Goal: Task Accomplishment & Management: Manage account settings

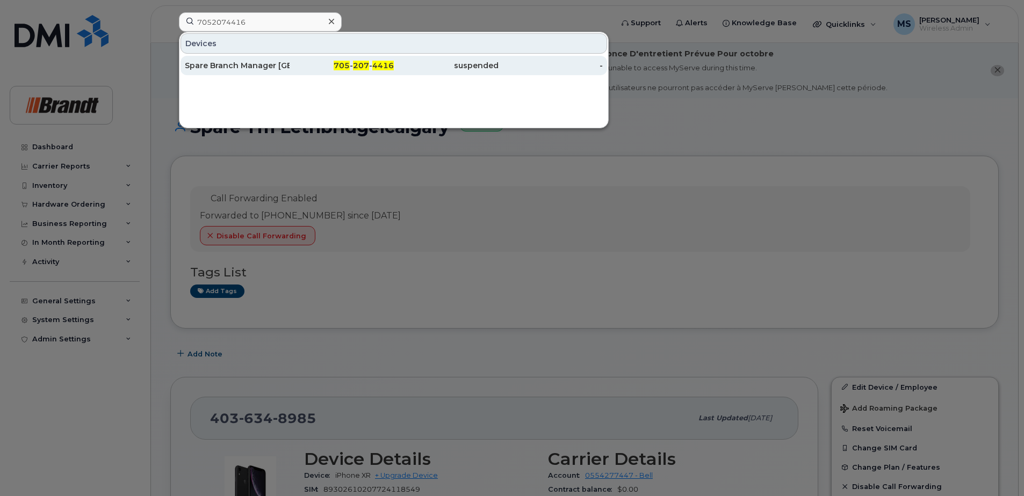
type input "7052074416"
click at [451, 68] on div "suspended" at bounding box center [446, 65] width 105 height 11
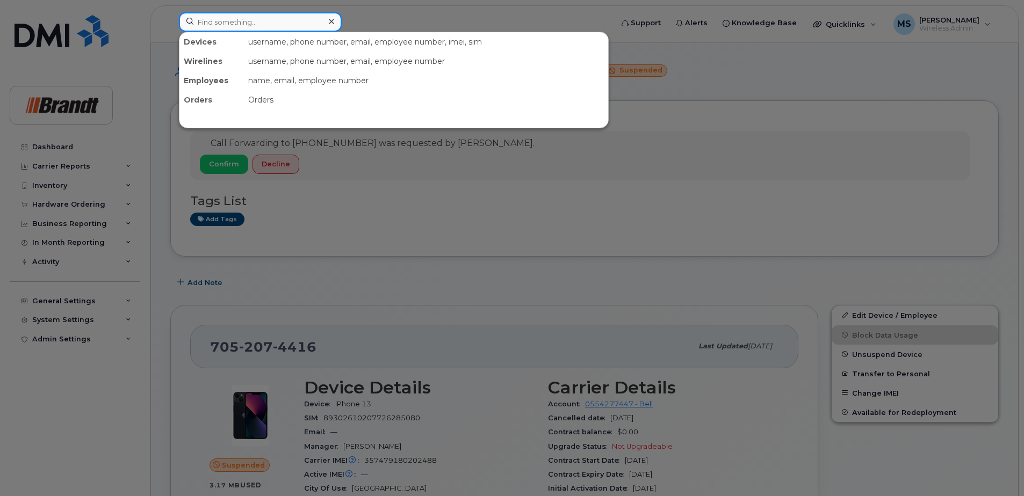
click at [272, 14] on input at bounding box center [260, 21] width 163 height 19
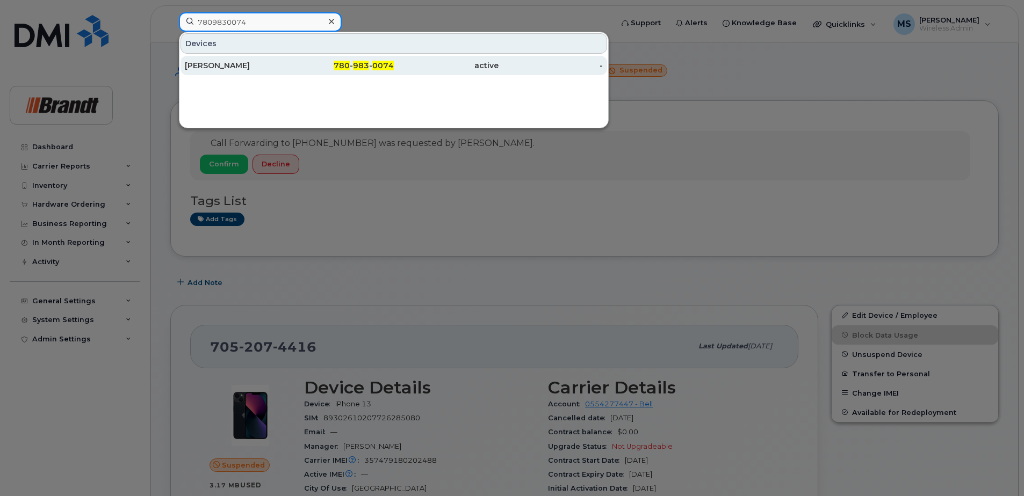
type input "7809830074"
drag, startPoint x: 366, startPoint y: 62, endPoint x: 379, endPoint y: 70, distance: 15.5
click at [366, 62] on span "983" at bounding box center [361, 66] width 16 height 10
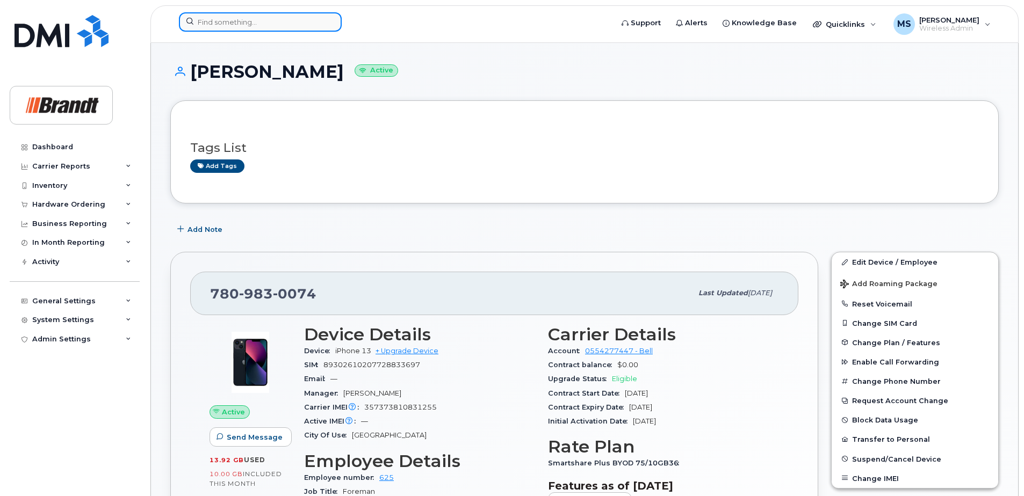
click at [264, 26] on input at bounding box center [260, 21] width 163 height 19
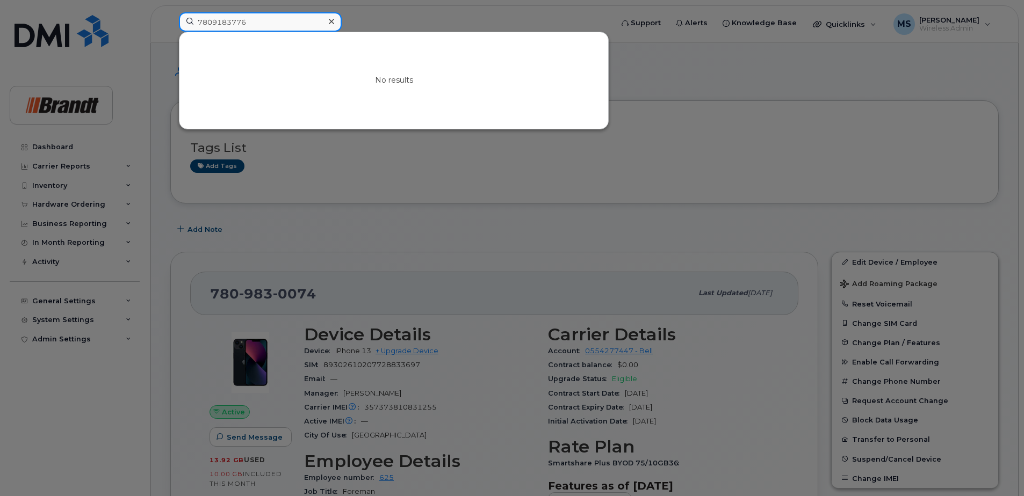
drag, startPoint x: 251, startPoint y: 25, endPoint x: 23, endPoint y: 32, distance: 228.4
click at [170, 32] on div "7809183776 No results" at bounding box center [392, 24] width 444 height 24
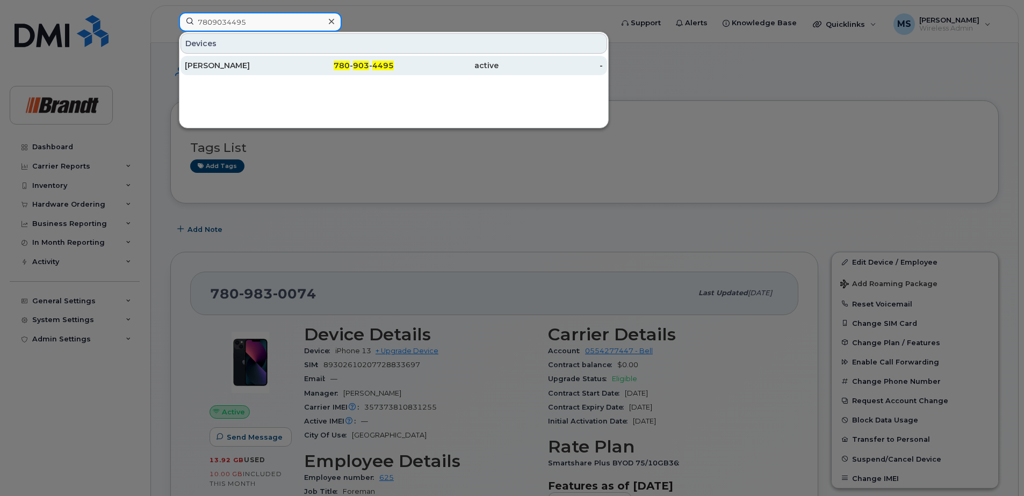
type input "7809034495"
click at [373, 56] on div "780 - 903 - 4495" at bounding box center [341, 65] width 105 height 19
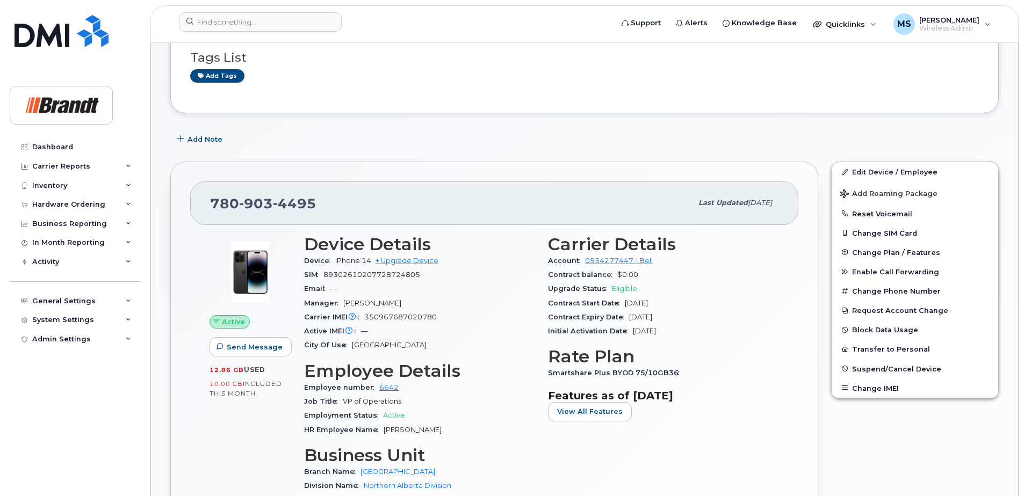
scroll to position [161, 0]
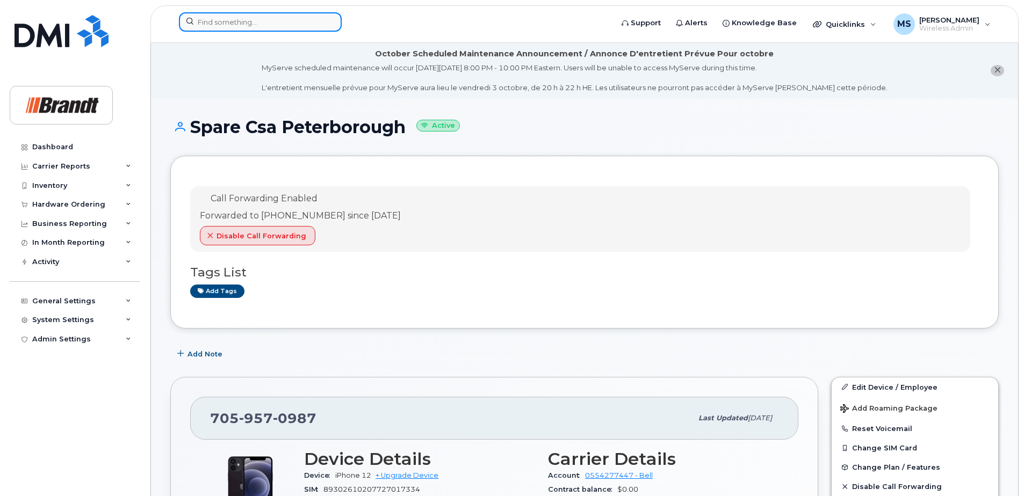
click at [258, 21] on input at bounding box center [260, 21] width 163 height 19
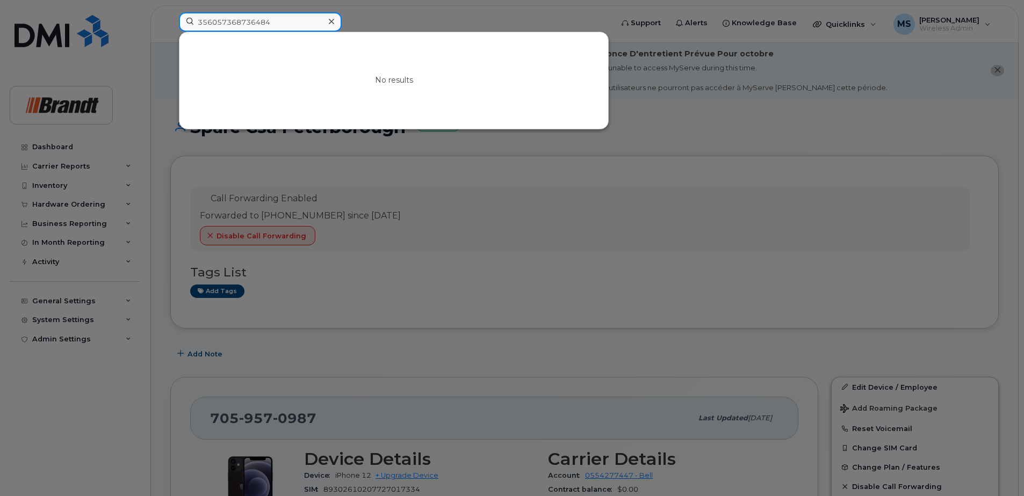
drag, startPoint x: 147, startPoint y: 27, endPoint x: 106, endPoint y: 27, distance: 40.3
click at [170, 27] on div "356057368736484 No results" at bounding box center [392, 24] width 444 height 24
drag, startPoint x: 211, startPoint y: 21, endPoint x: 110, endPoint y: 32, distance: 101.6
click at [170, 32] on div "356057368736484 No results" at bounding box center [392, 24] width 444 height 24
paste input "(204) 880 71"
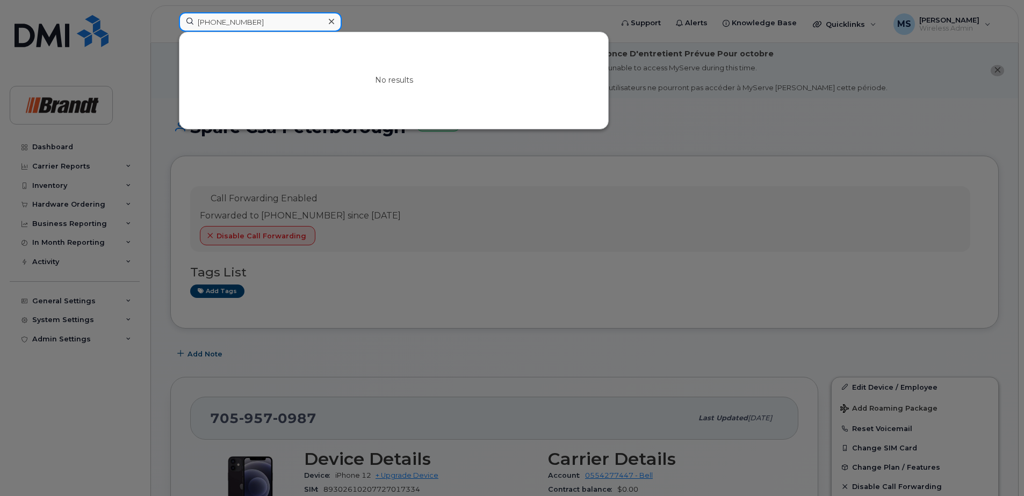
drag, startPoint x: 273, startPoint y: 22, endPoint x: -177, endPoint y: 53, distance: 451.2
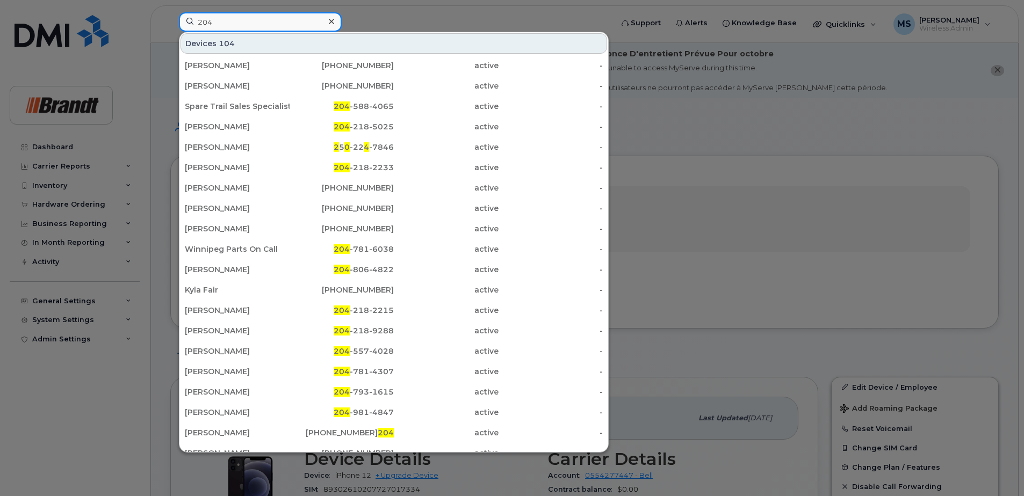
click at [220, 22] on input "204" at bounding box center [260, 21] width 163 height 19
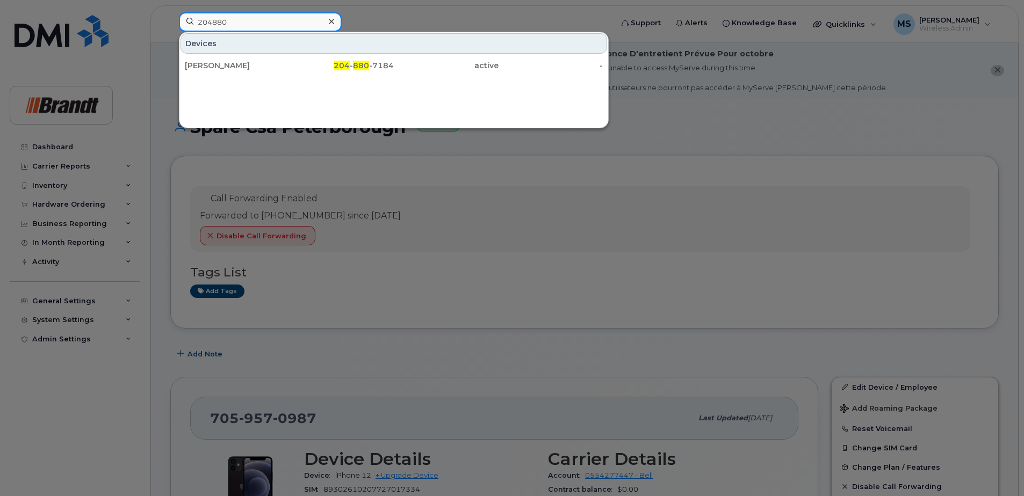
type input "204880"
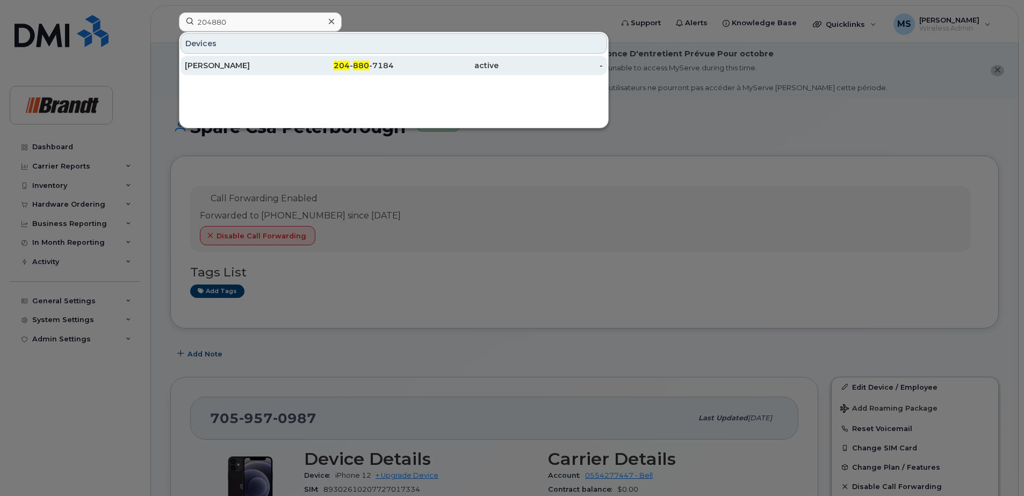
click at [341, 67] on span "204" at bounding box center [342, 66] width 16 height 10
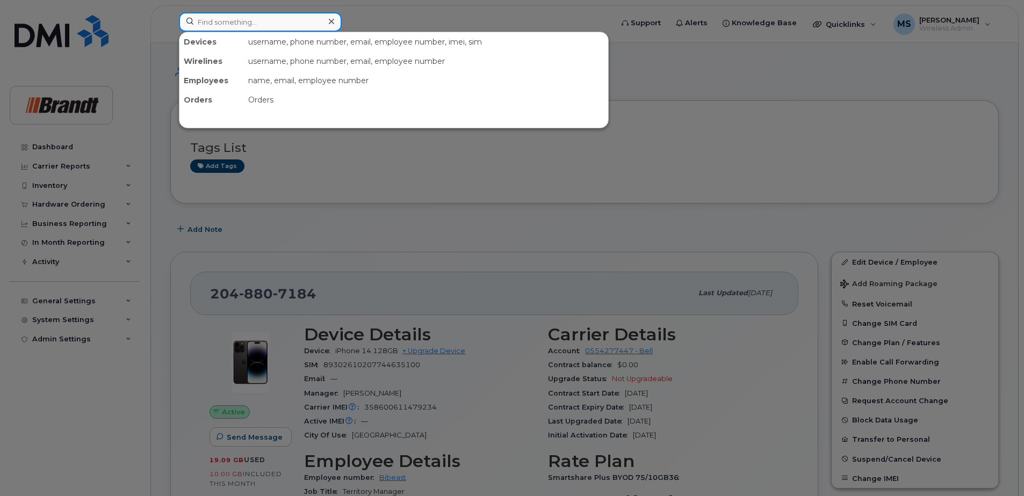
drag, startPoint x: 218, startPoint y: 15, endPoint x: 227, endPoint y: 21, distance: 10.9
click at [220, 16] on input at bounding box center [260, 21] width 163 height 19
paste input "357479180202488"
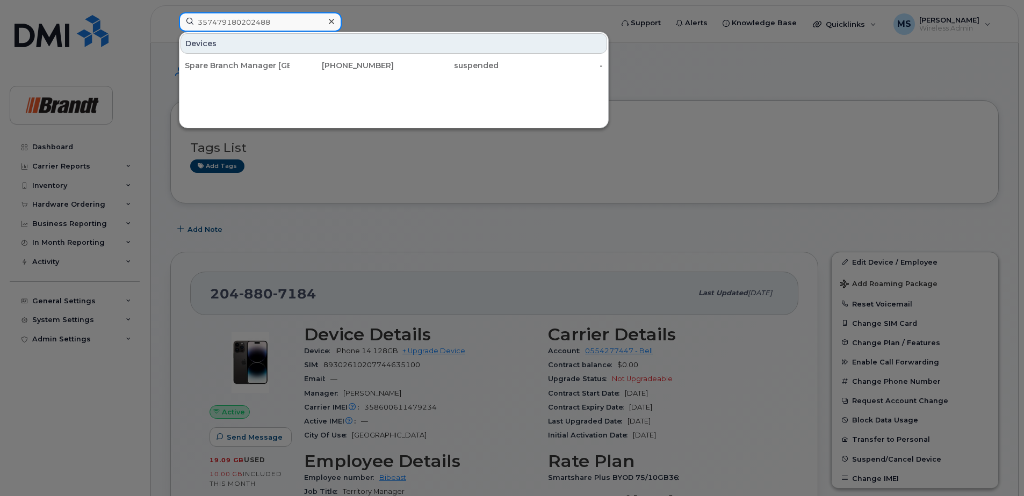
drag, startPoint x: 279, startPoint y: 19, endPoint x: -61, endPoint y: 20, distance: 340.0
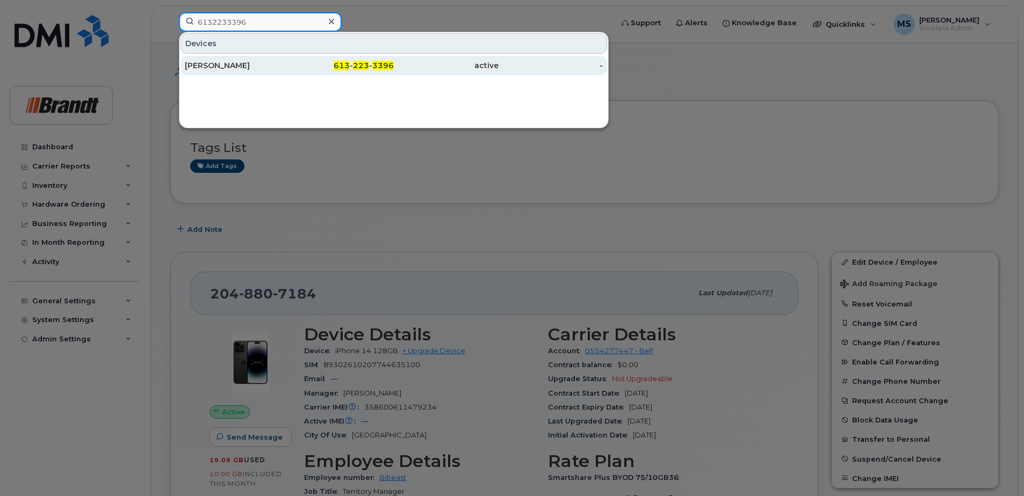
type input "6132233396"
click at [377, 60] on div "613 - 223 - 3396" at bounding box center [341, 65] width 105 height 19
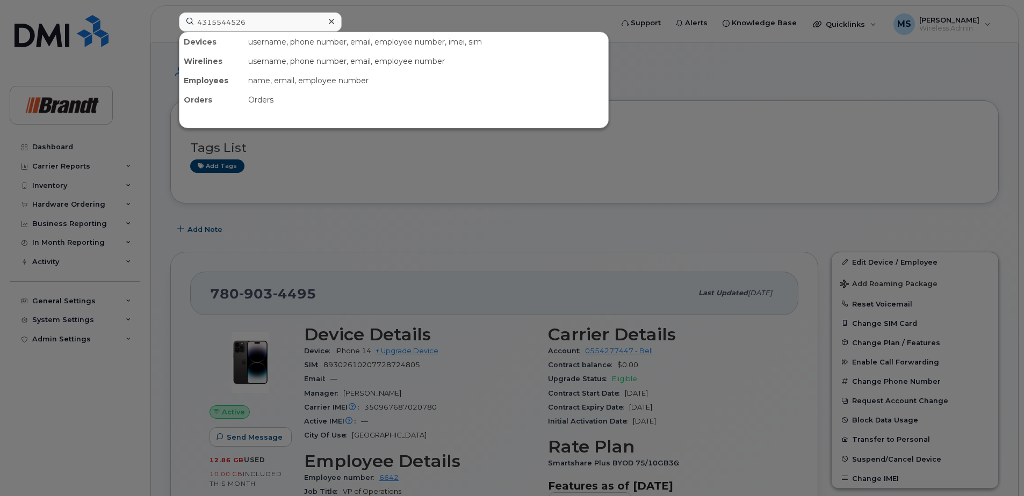
scroll to position [161, 0]
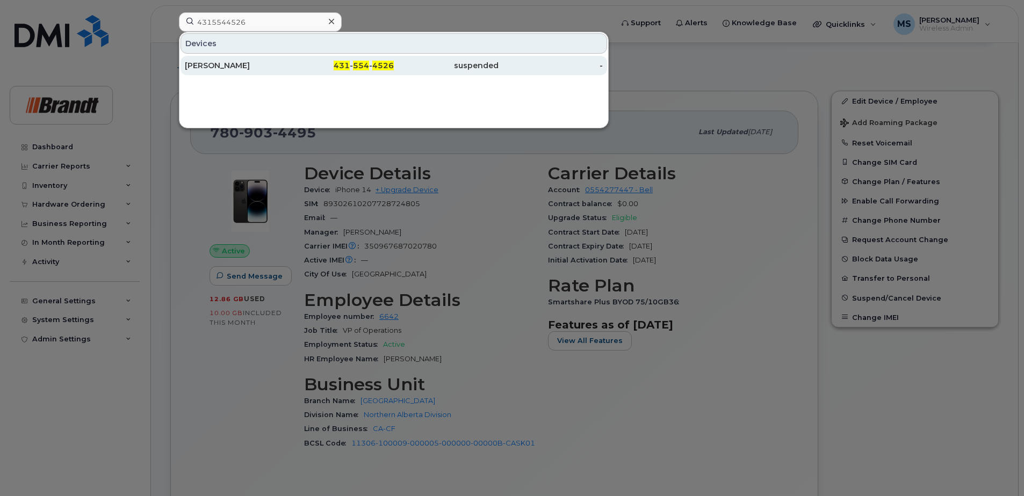
type input "4315544526"
click at [256, 71] on div "Jared Casey" at bounding box center [237, 65] width 105 height 19
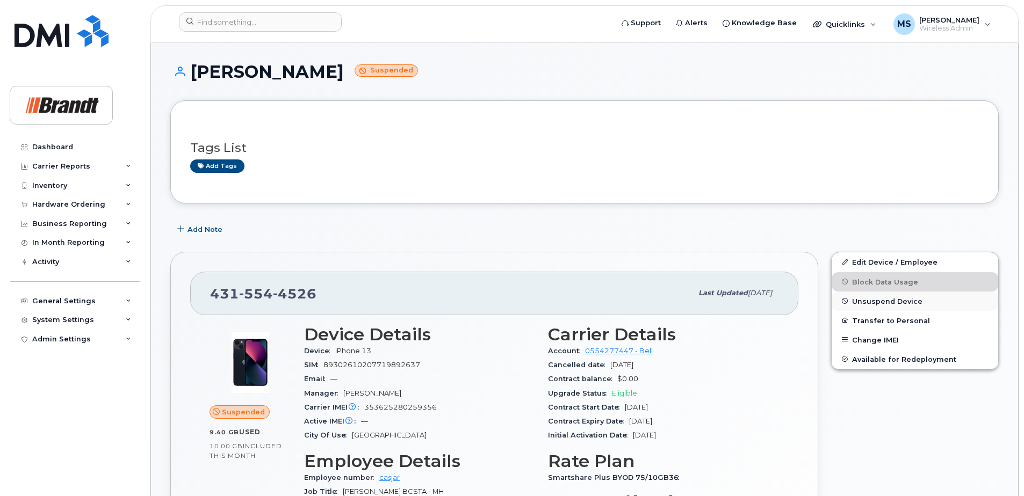
click at [870, 304] on span "Unsuspend Device" at bounding box center [887, 301] width 70 height 8
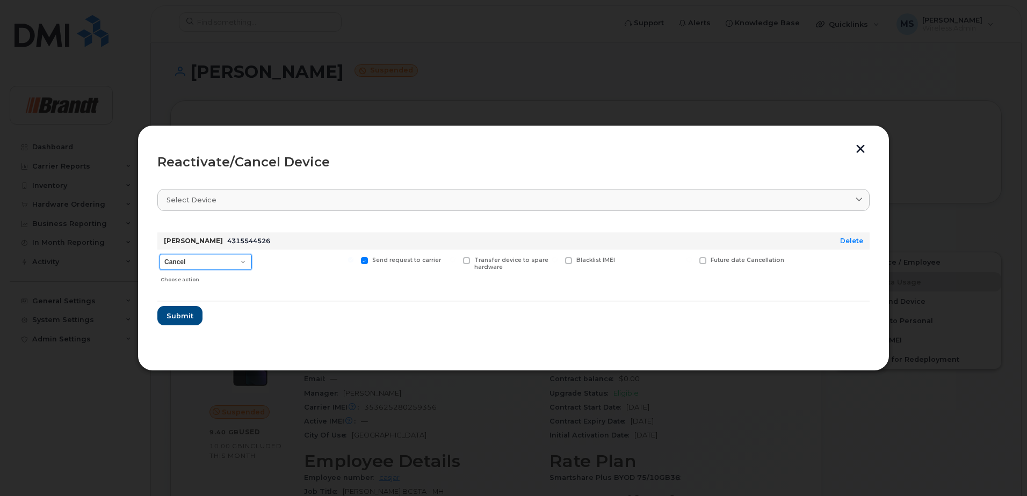
click at [227, 261] on select "Cancel Suspend - Extend Suspension Reactivate" at bounding box center [206, 262] width 92 height 16
select select "[object Object]"
click at [160, 254] on select "Cancel Suspend - Extend Suspension Reactivate" at bounding box center [206, 262] width 92 height 16
click at [645, 258] on span "New Username" at bounding box center [665, 260] width 45 height 7
click at [625, 258] on input "New Username" at bounding box center [621, 259] width 5 height 5
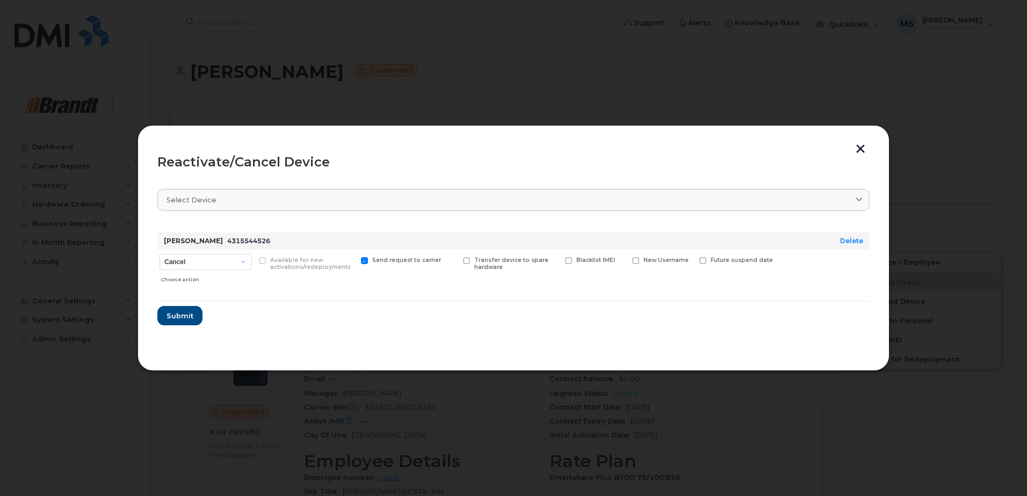
checkbox input "true"
paste input "- [PERSON_NAME]"
type input "- [PERSON_NAME]"
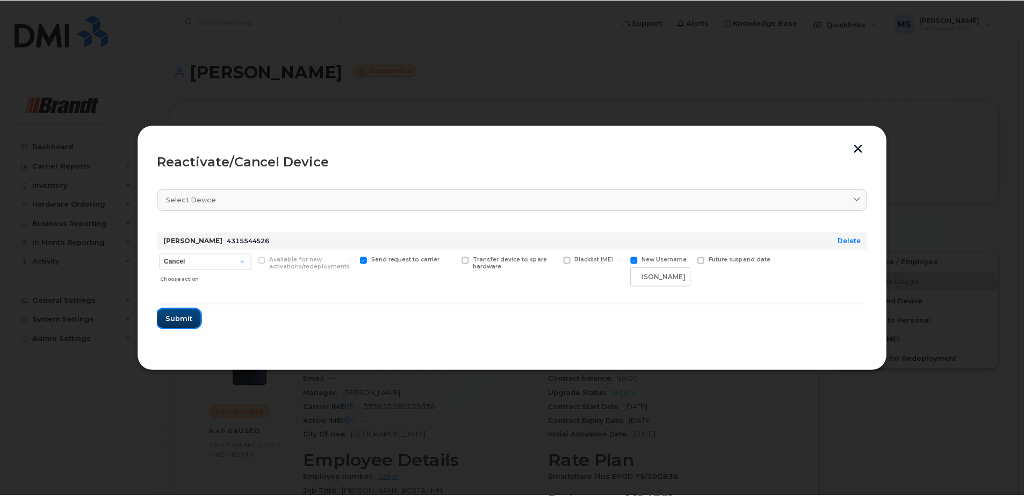
scroll to position [0, 0]
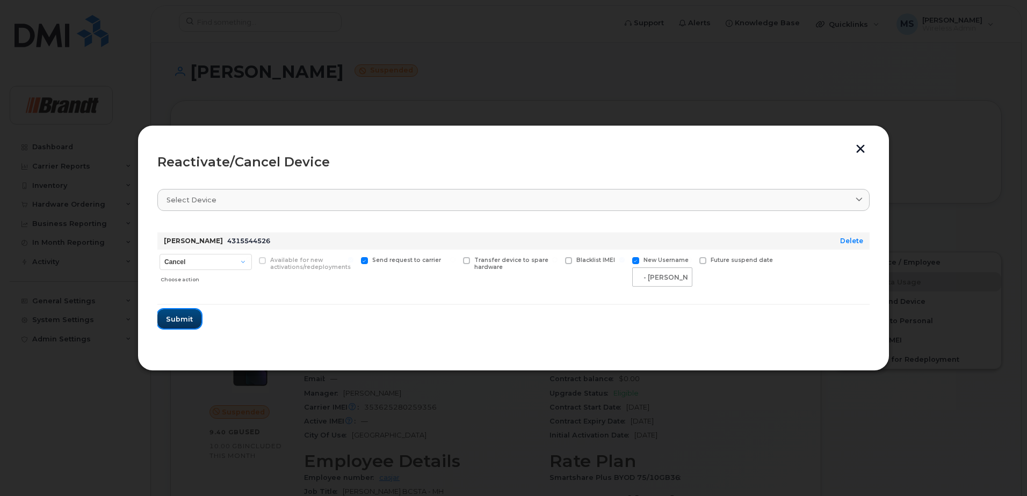
click at [193, 325] on button "Submit" at bounding box center [179, 318] width 44 height 19
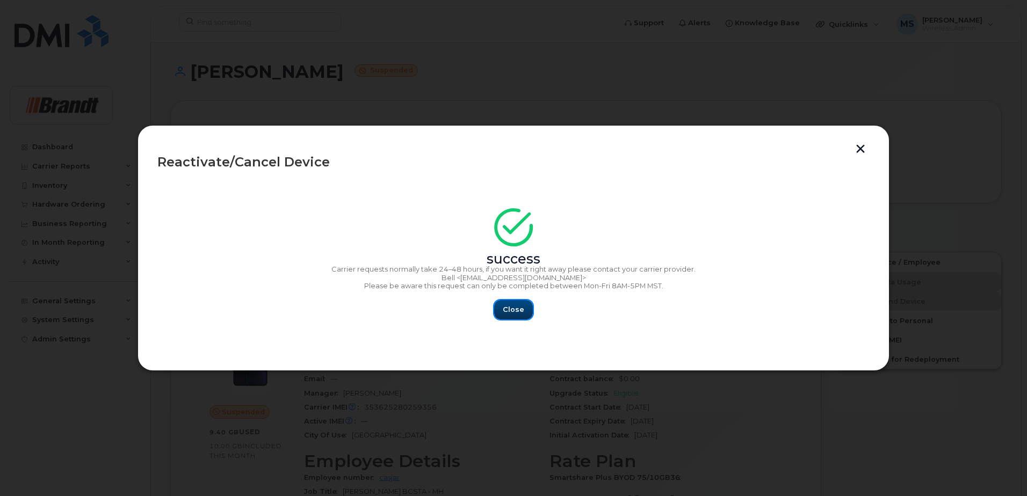
click at [511, 312] on span "Close" at bounding box center [513, 310] width 21 height 10
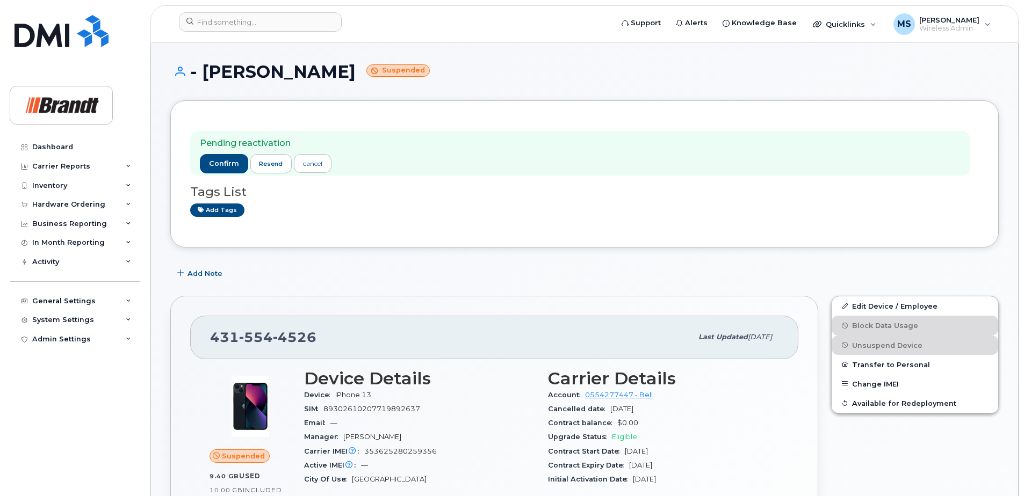
click at [269, 168] on span "resend" at bounding box center [271, 164] width 24 height 9
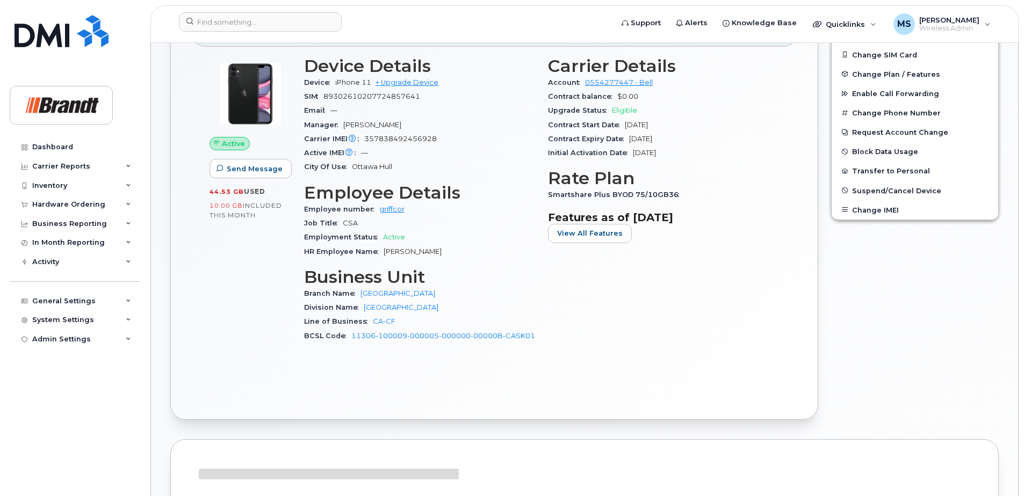
scroll to position [269, 0]
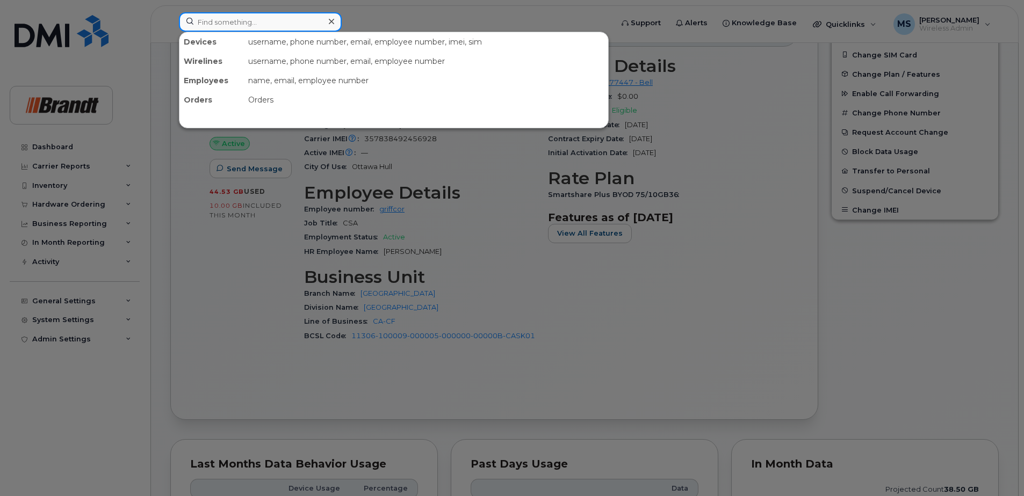
click at [252, 18] on input at bounding box center [260, 21] width 163 height 19
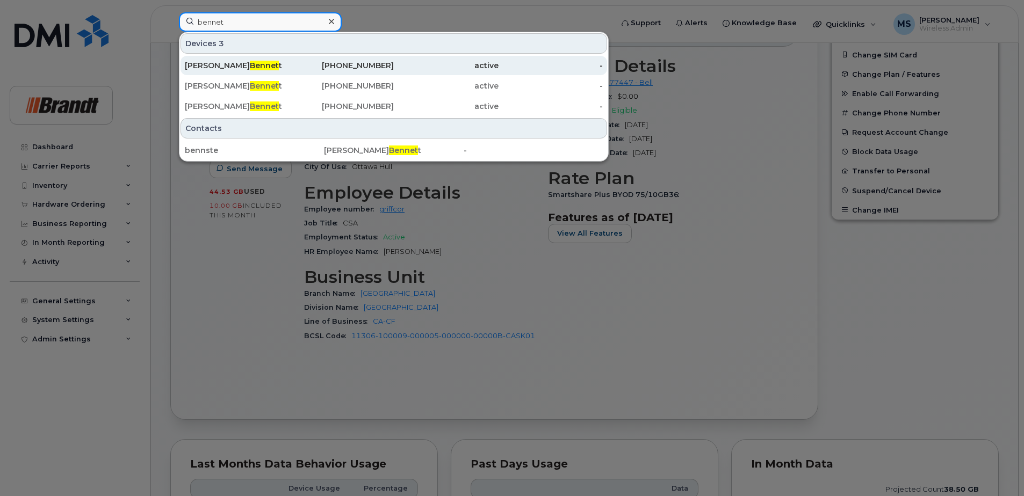
type input "bennet"
click at [399, 63] on div "active" at bounding box center [446, 65] width 105 height 11
